Goal: Find specific page/section: Find specific page/section

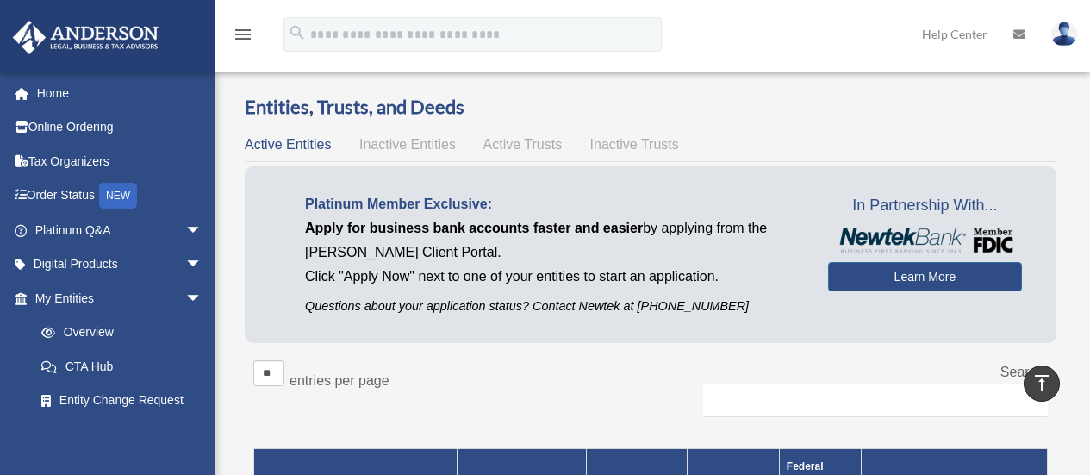
scroll to position [1021, 0]
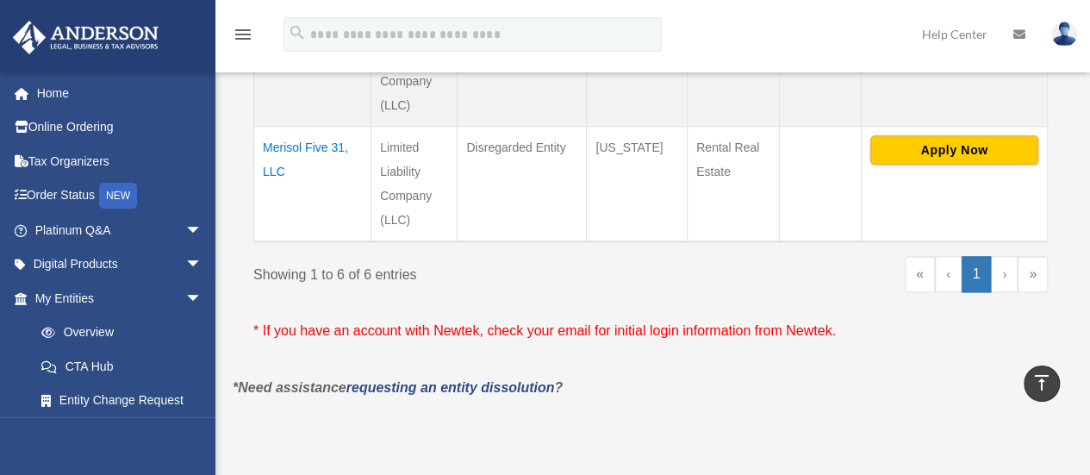
click at [1006, 256] on link "›" at bounding box center [1004, 274] width 27 height 36
click at [1004, 257] on link "›" at bounding box center [1004, 274] width 27 height 36
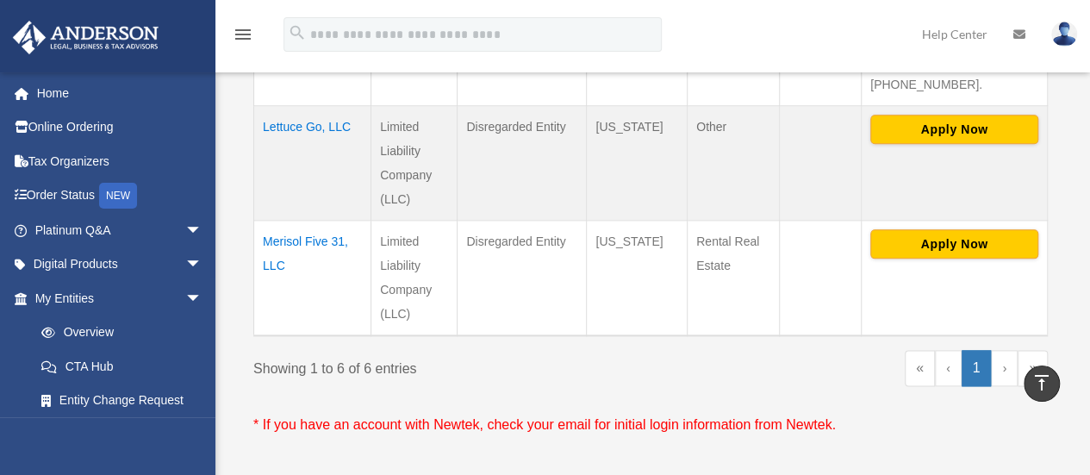
scroll to position [926, 0]
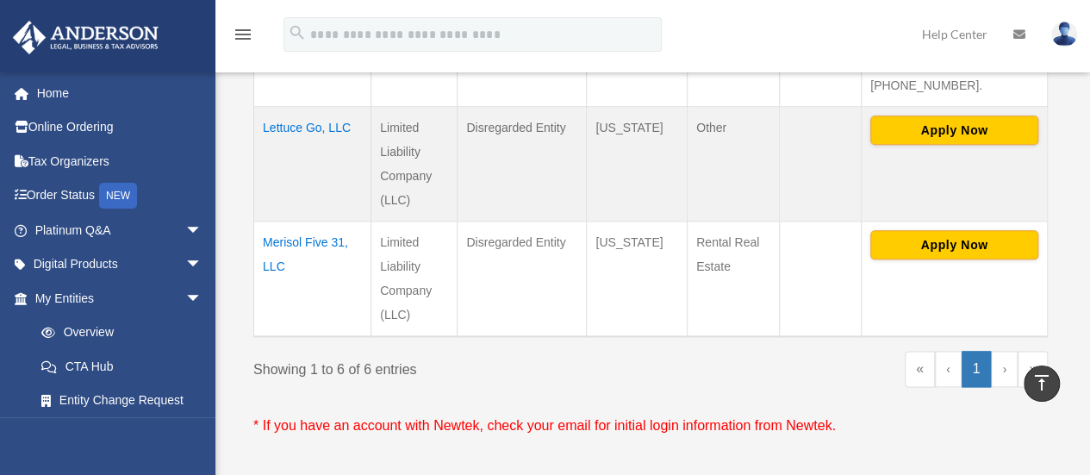
click at [1039, 351] on link "»" at bounding box center [1032, 369] width 30 height 36
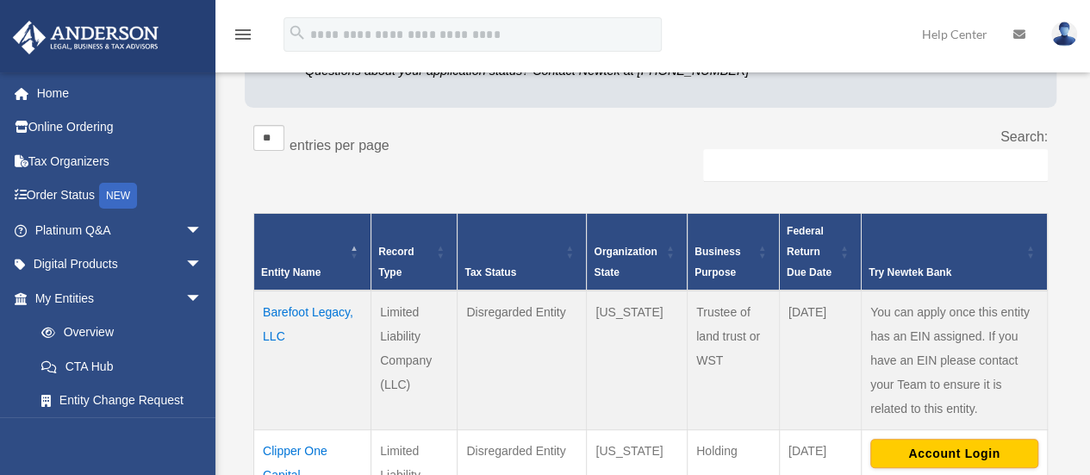
scroll to position [268, 0]
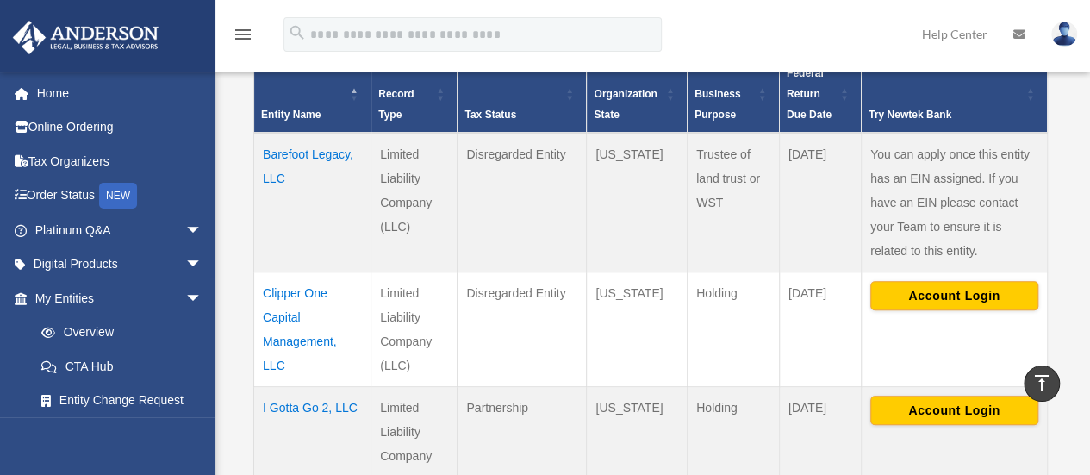
scroll to position [392, 0]
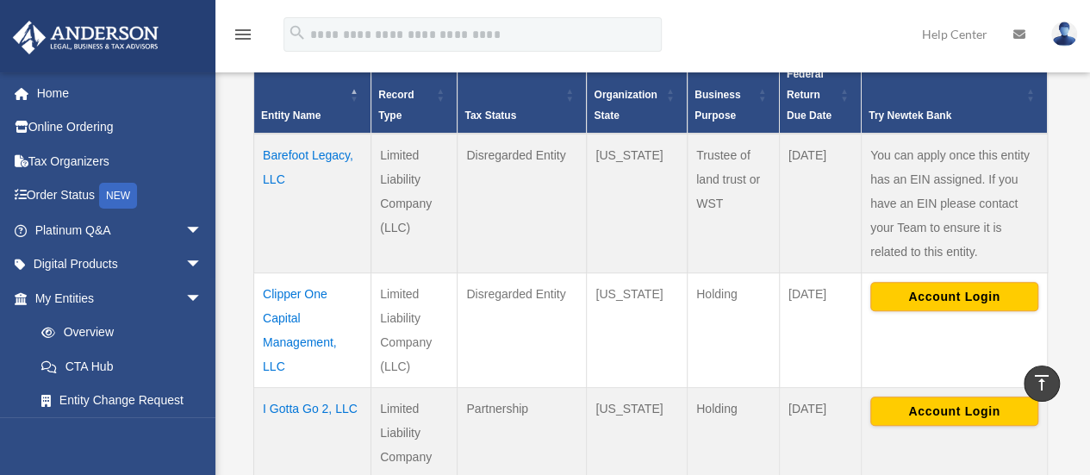
click at [303, 152] on td "Barefoot Legacy, LLC" at bounding box center [312, 204] width 117 height 140
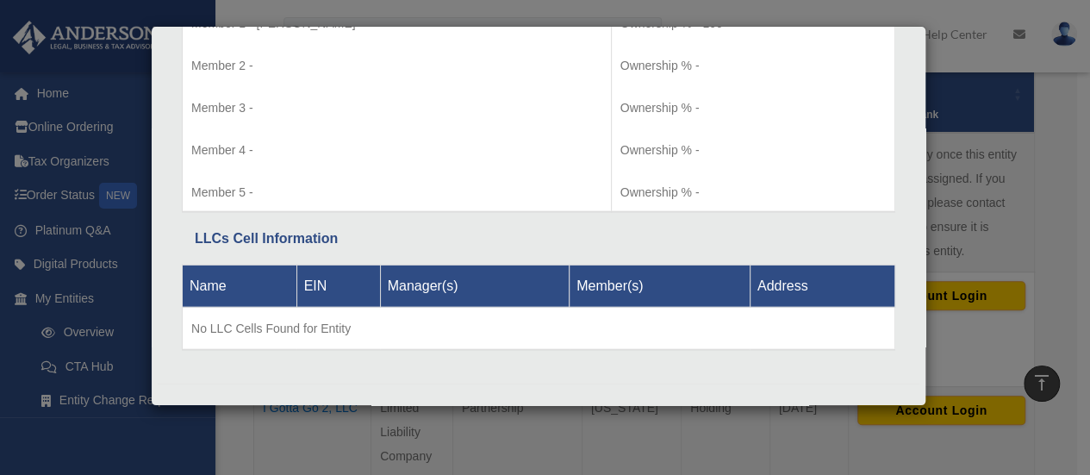
scroll to position [1871, 0]
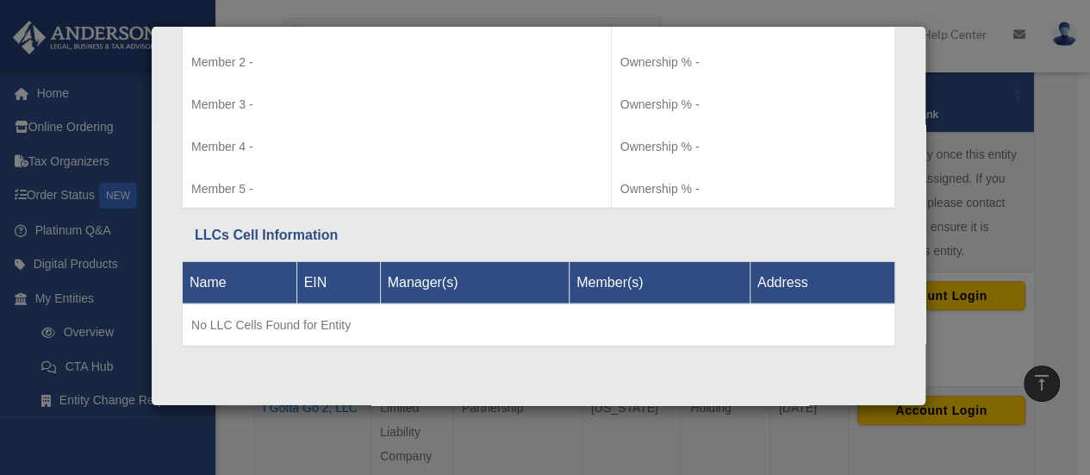
click at [1053, 165] on div "Details × Articles Sent Organizational Date" at bounding box center [545, 237] width 1090 height 475
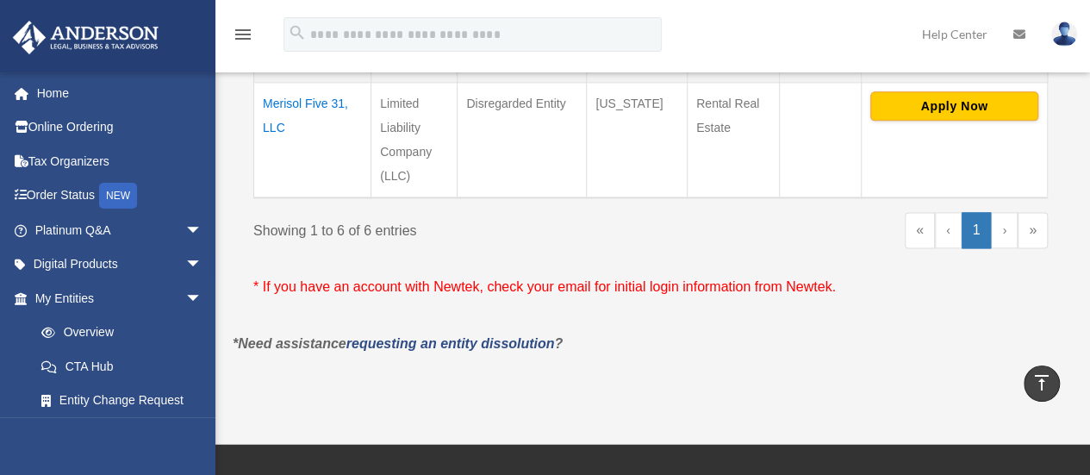
scroll to position [1064, 0]
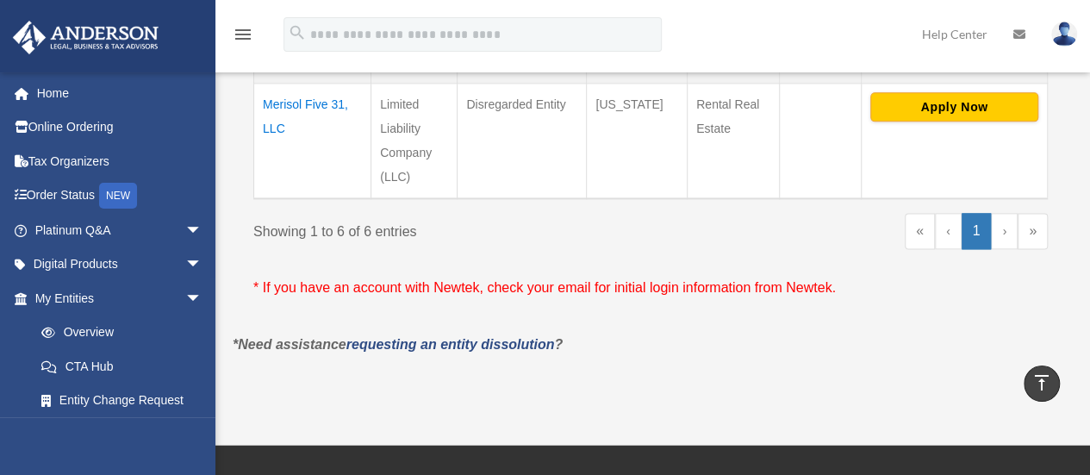
click at [1037, 213] on link "»" at bounding box center [1032, 231] width 30 height 36
click at [951, 213] on link "‹" at bounding box center [948, 231] width 27 height 36
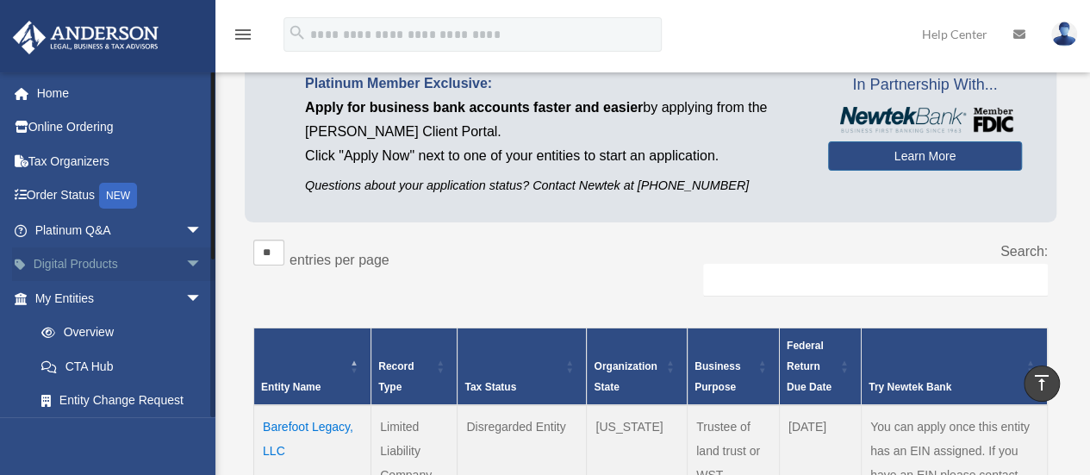
scroll to position [112, 0]
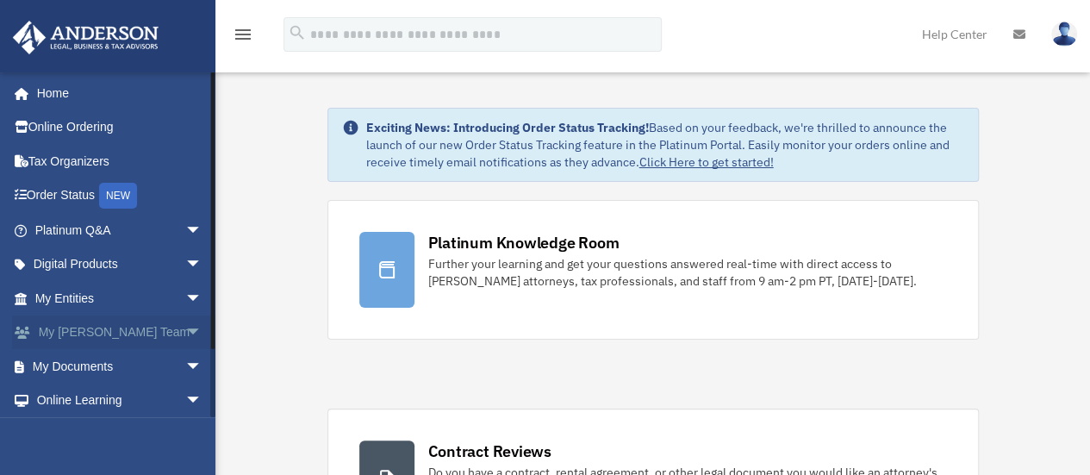
click at [152, 327] on link "My Anderson Team arrow_drop_down" at bounding box center [120, 332] width 216 height 34
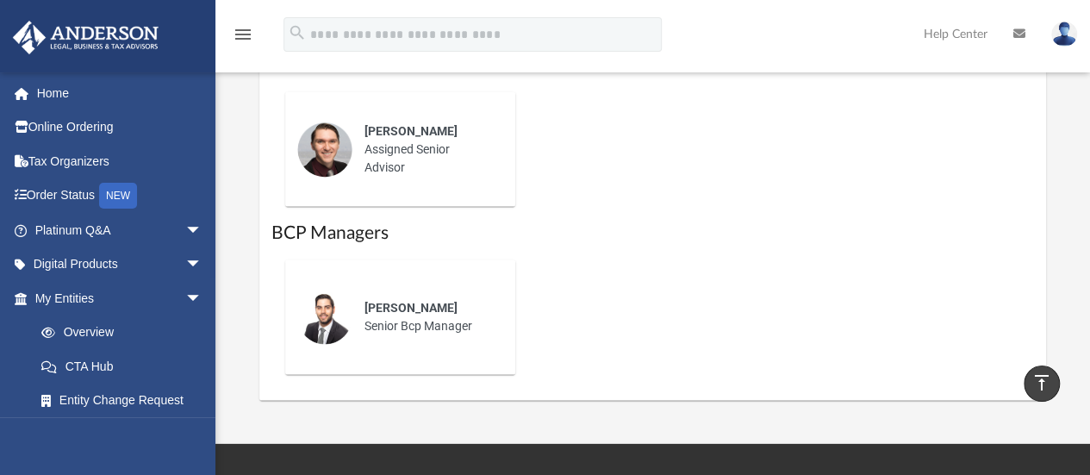
scroll to position [1551, 0]
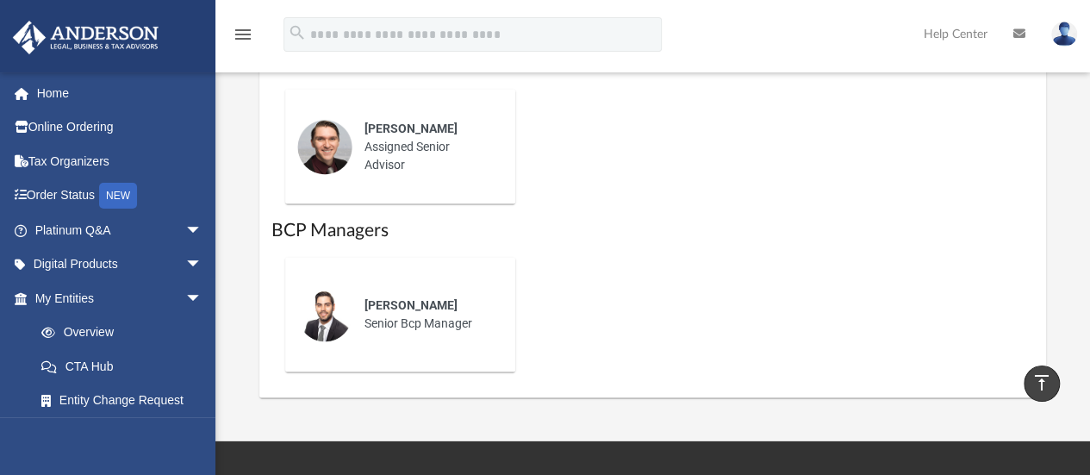
click at [317, 146] on img at bounding box center [324, 146] width 55 height 55
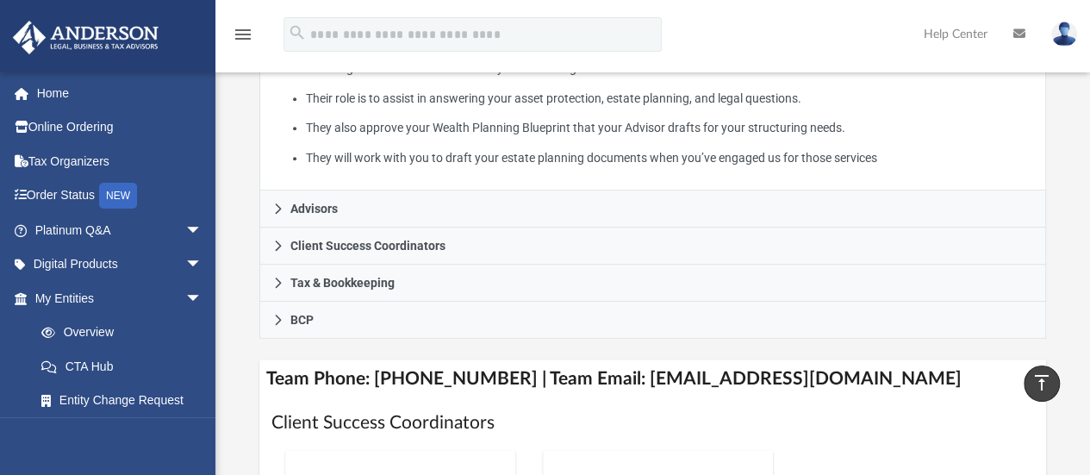
scroll to position [429, 0]
click at [185, 295] on span "arrow_drop_down" at bounding box center [202, 298] width 34 height 35
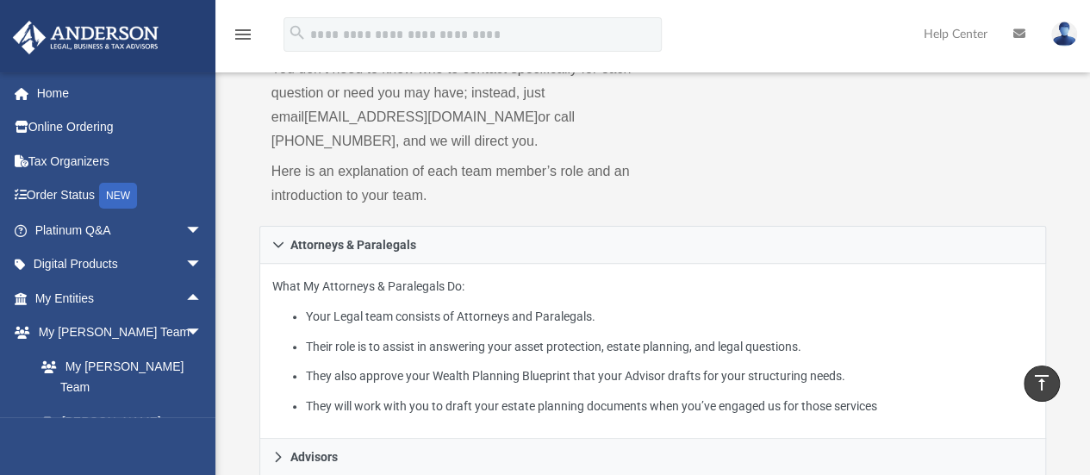
scroll to position [0, 0]
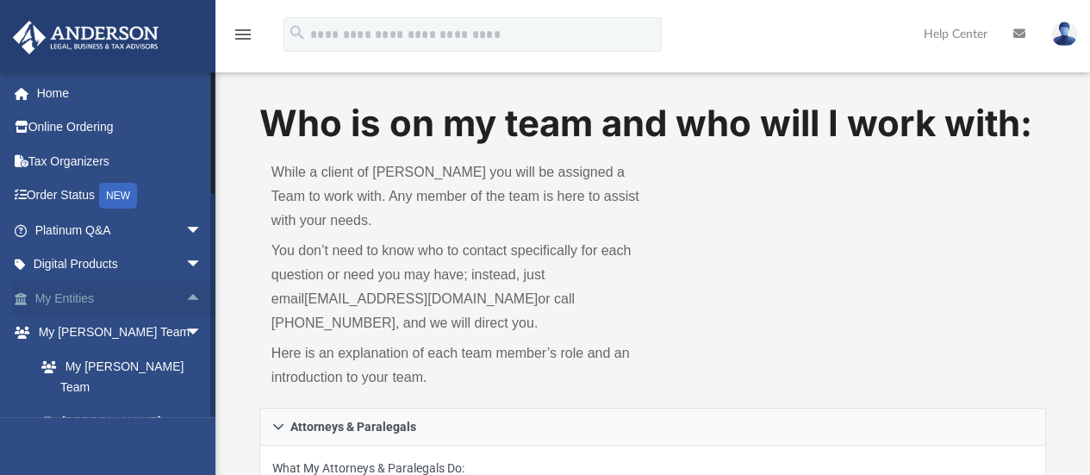
click at [63, 289] on link "My Entities arrow_drop_up" at bounding box center [120, 298] width 216 height 34
click at [62, 295] on link "My Entities arrow_drop_up" at bounding box center [120, 298] width 216 height 34
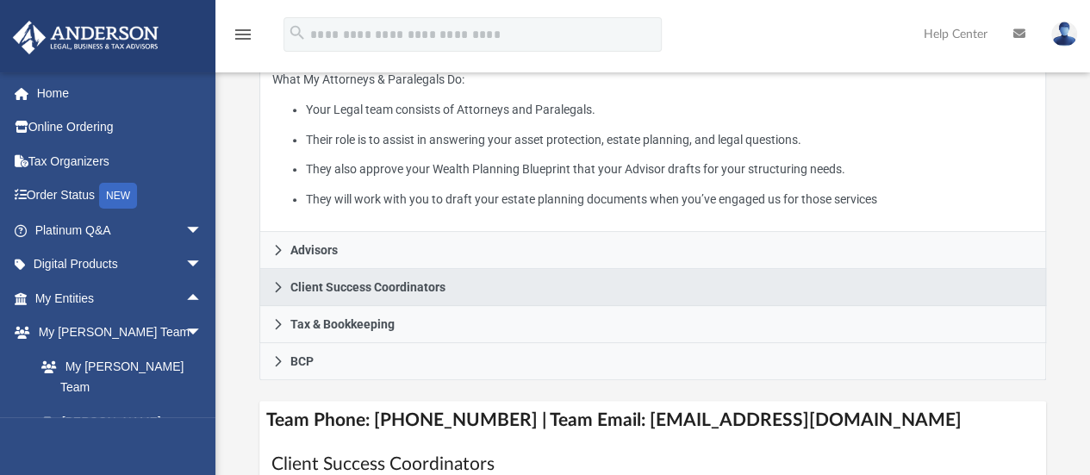
scroll to position [388, 0]
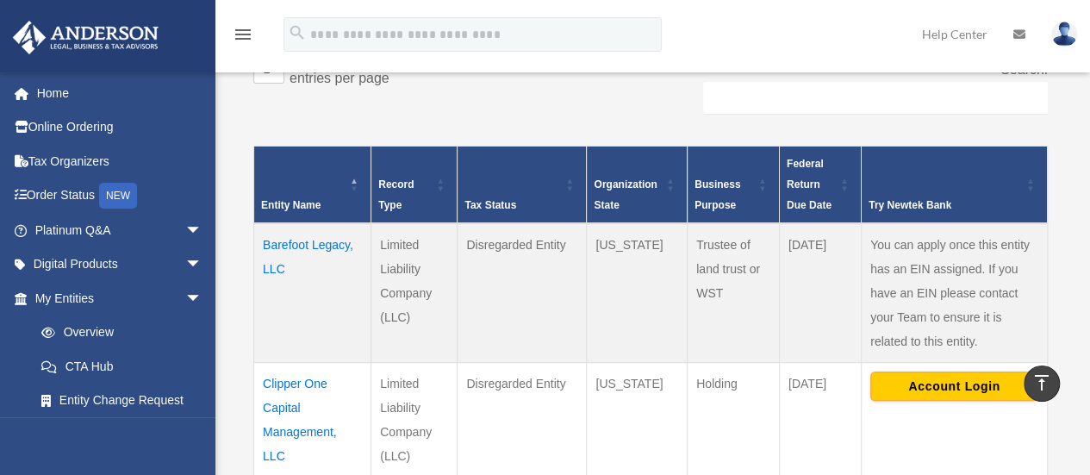
scroll to position [303, 0]
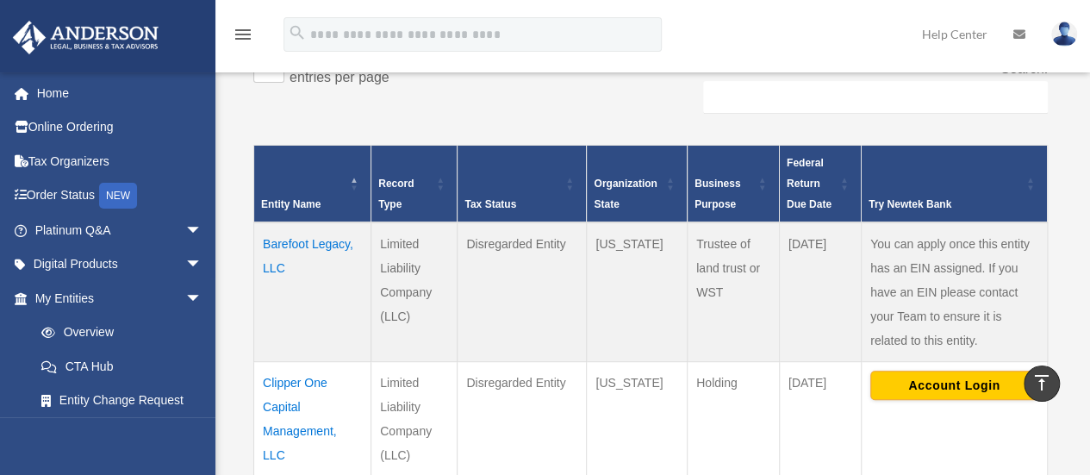
click at [308, 242] on td "Barefoot Legacy, LLC" at bounding box center [312, 292] width 117 height 140
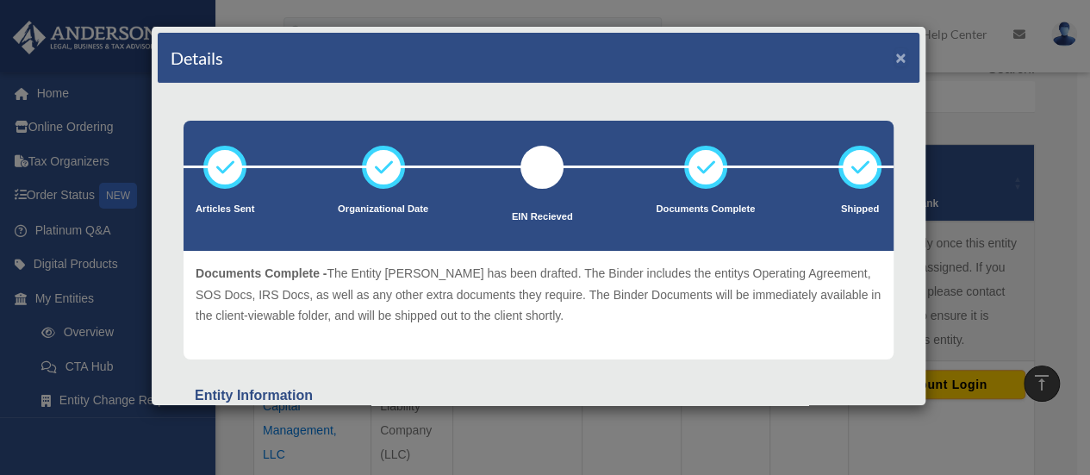
click at [895, 52] on button "×" at bounding box center [900, 57] width 11 height 18
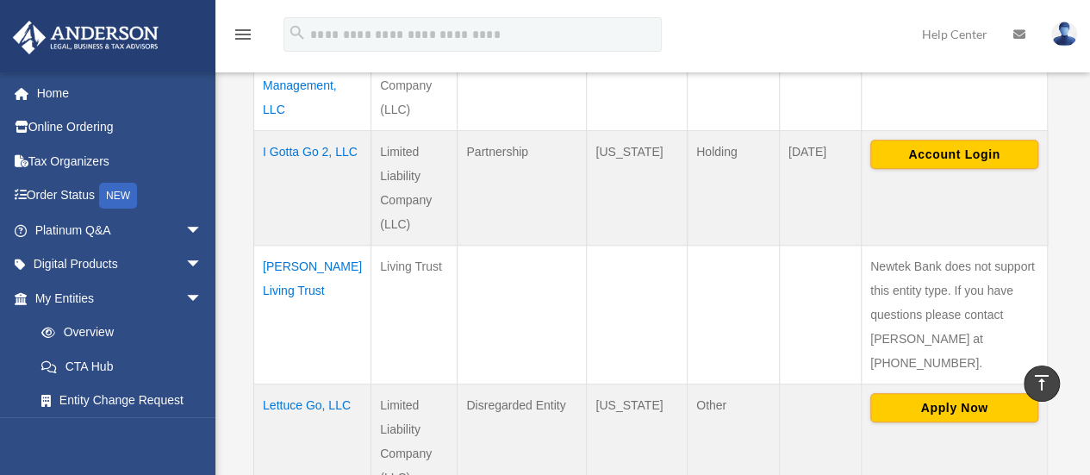
scroll to position [649, 0]
click at [296, 265] on td "Landolt Living Trust" at bounding box center [312, 313] width 117 height 139
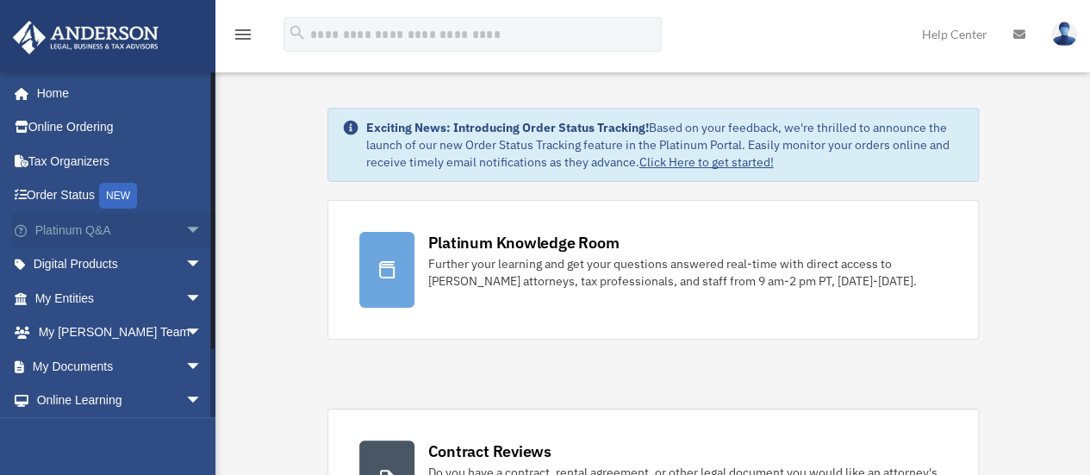
click at [185, 230] on span "arrow_drop_down" at bounding box center [202, 230] width 34 height 35
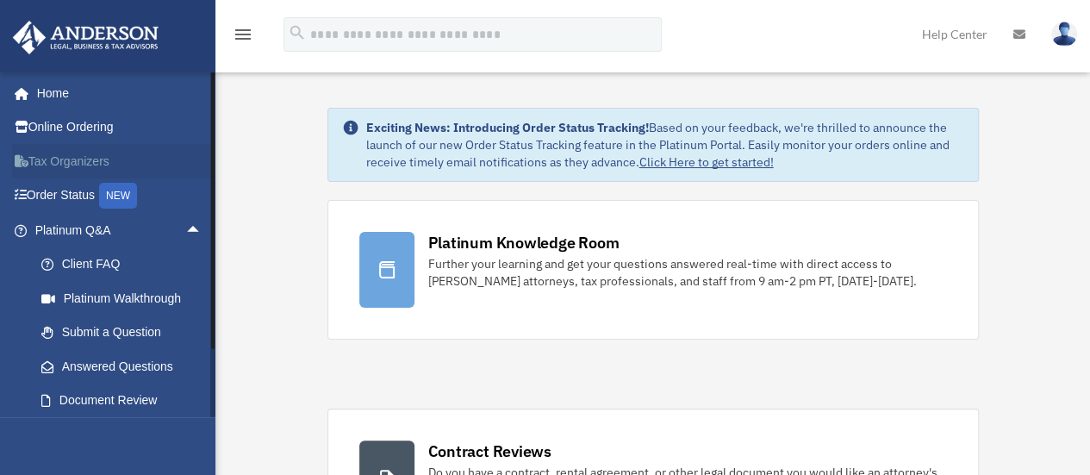
click at [165, 155] on link "Tax Organizers" at bounding box center [120, 161] width 216 height 34
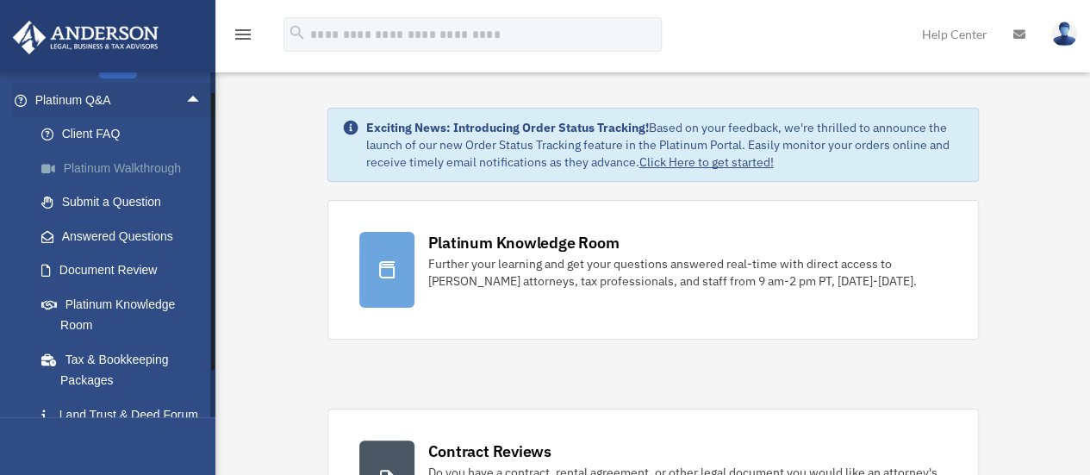
scroll to position [138, 0]
